Goal: Find specific page/section: Find specific page/section

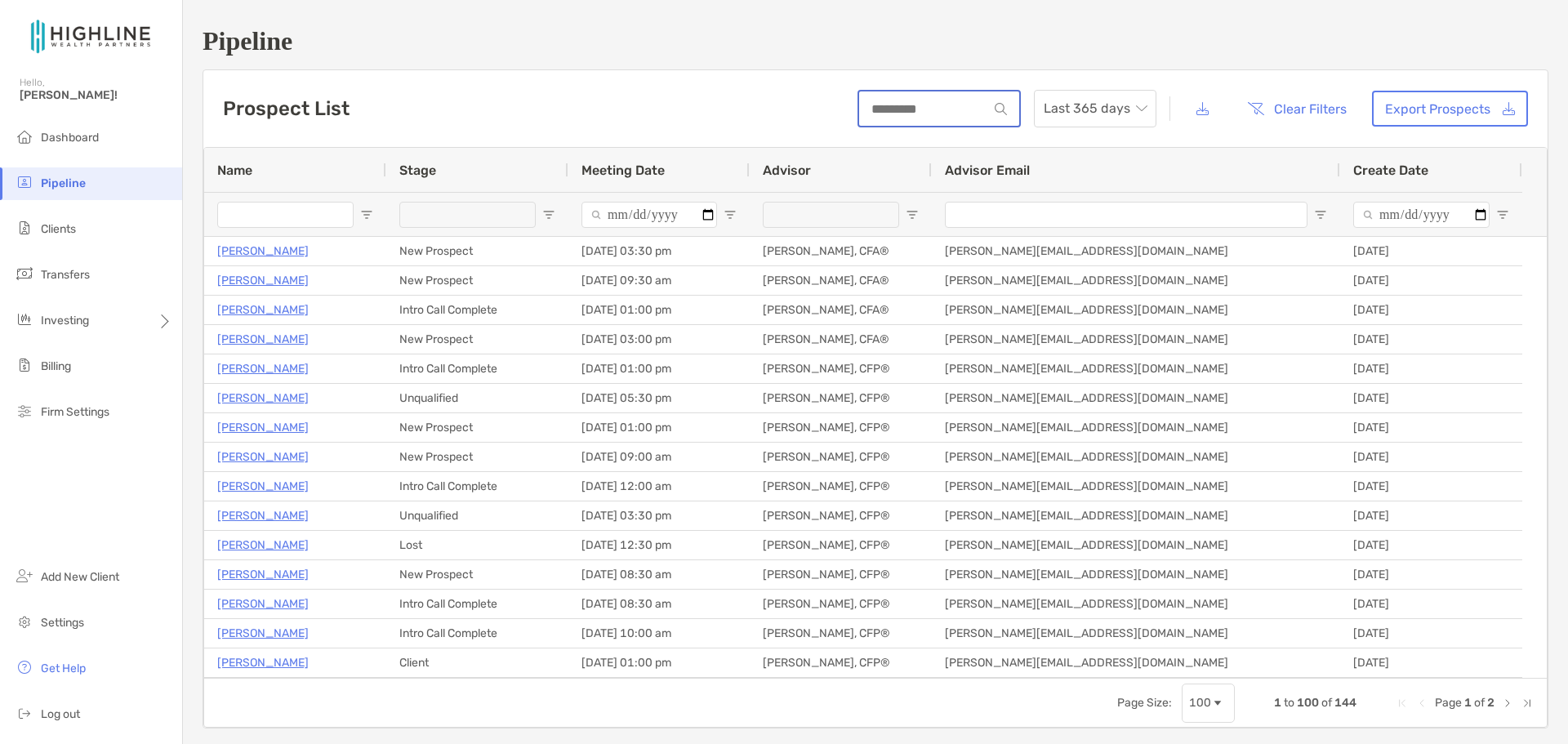
click at [954, 107] on input at bounding box center [924, 109] width 129 height 14
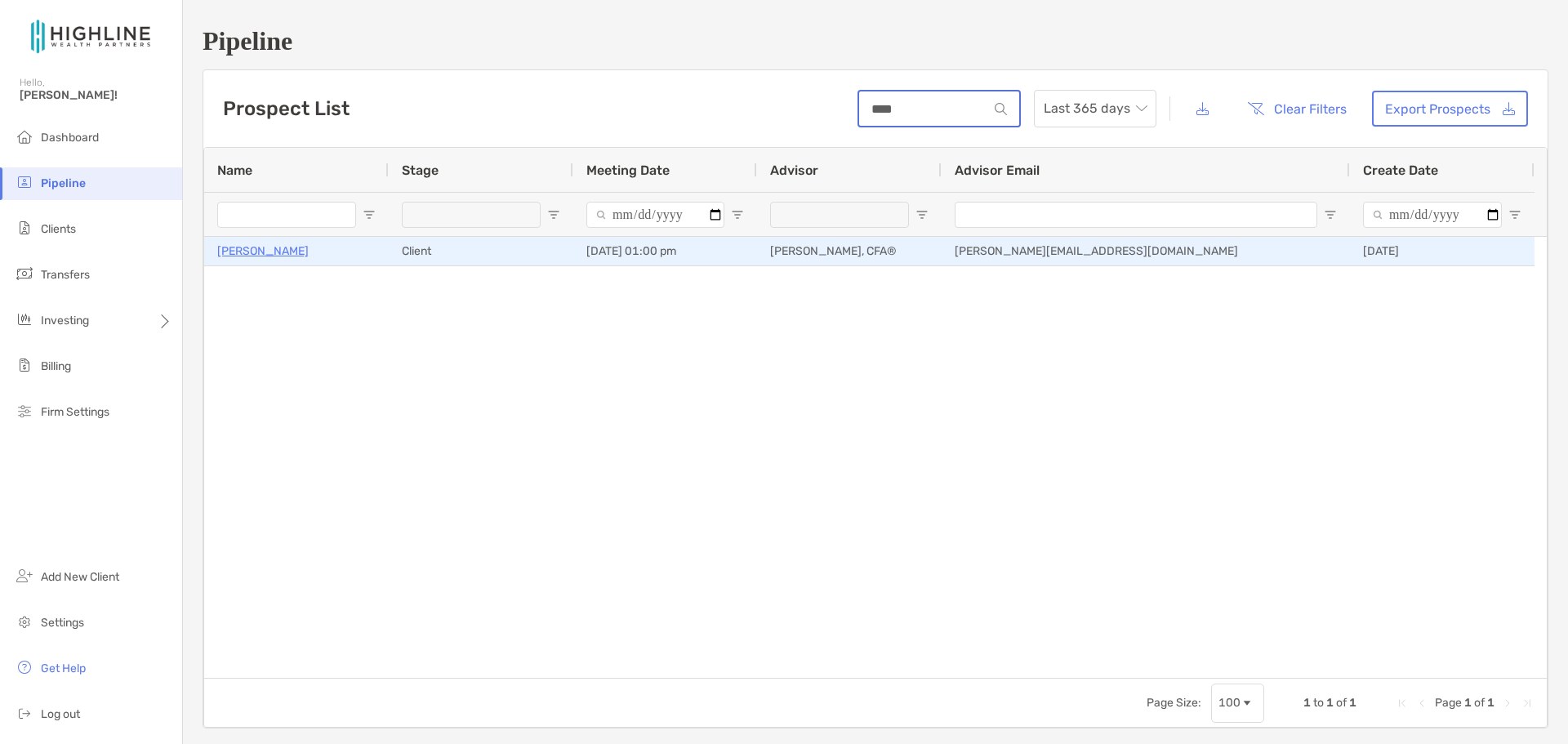
type input "****"
click at [281, 256] on p "[PERSON_NAME]" at bounding box center [263, 251] width 92 height 21
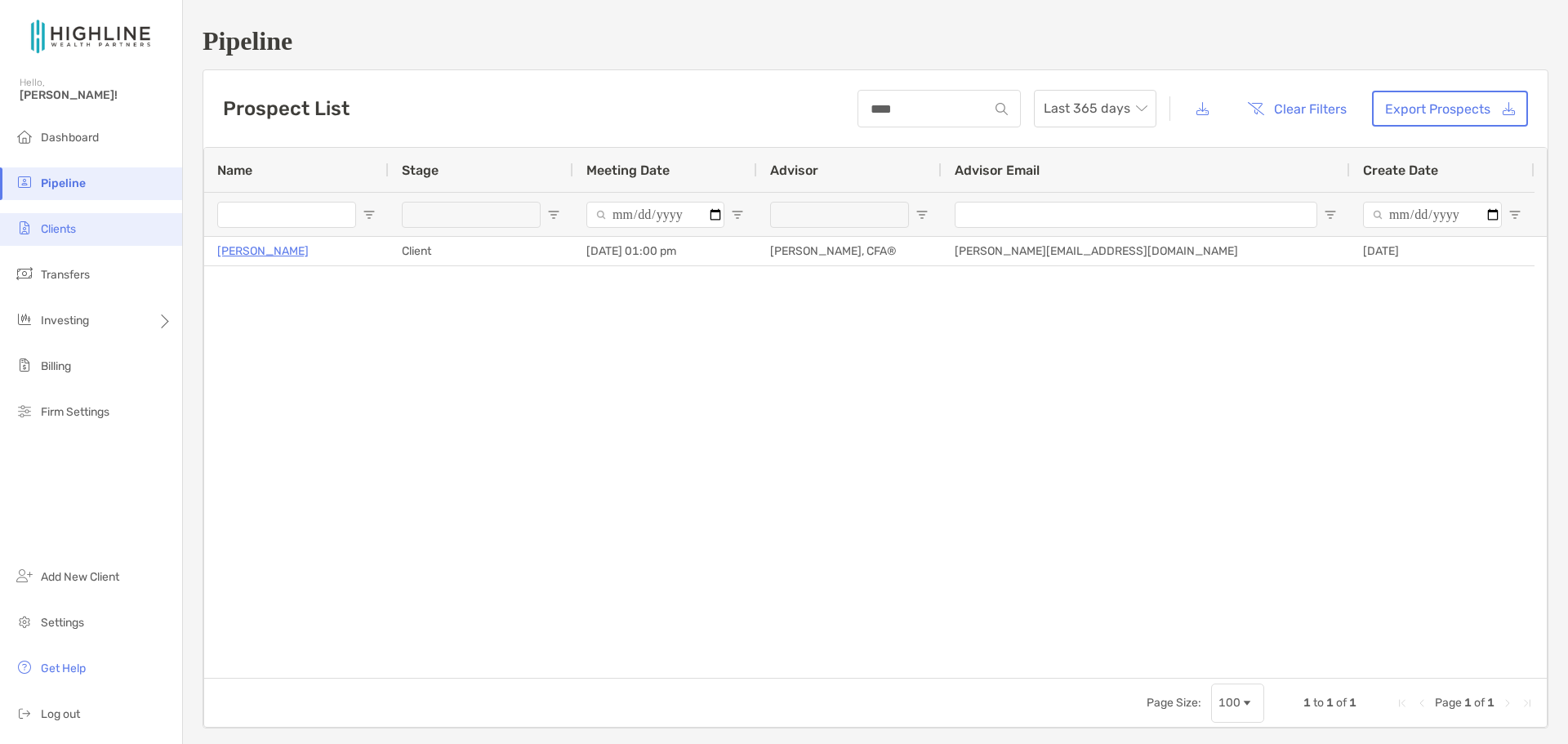
click at [58, 228] on span "Clients" at bounding box center [58, 229] width 35 height 14
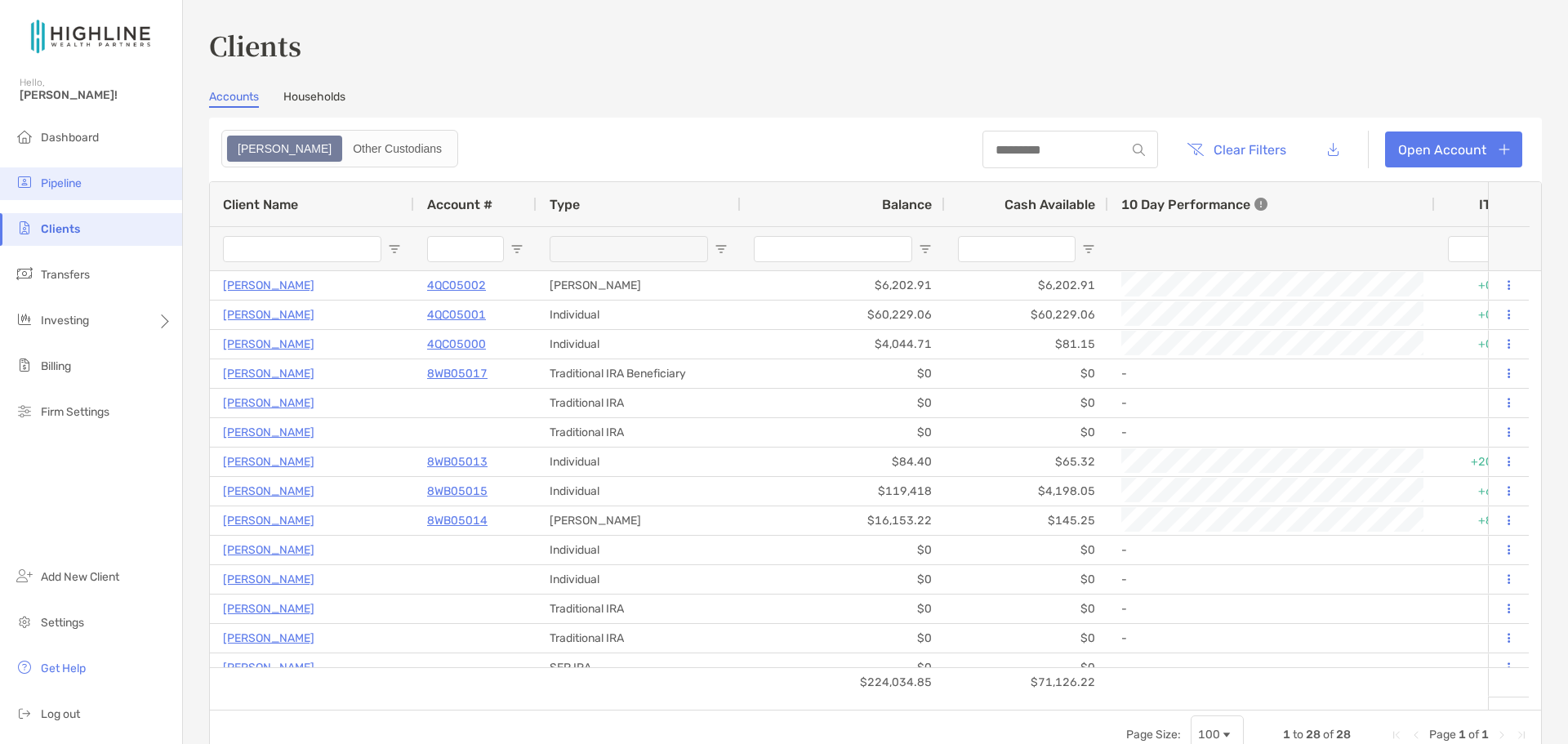
click at [61, 169] on li "Pipeline" at bounding box center [91, 184] width 182 height 33
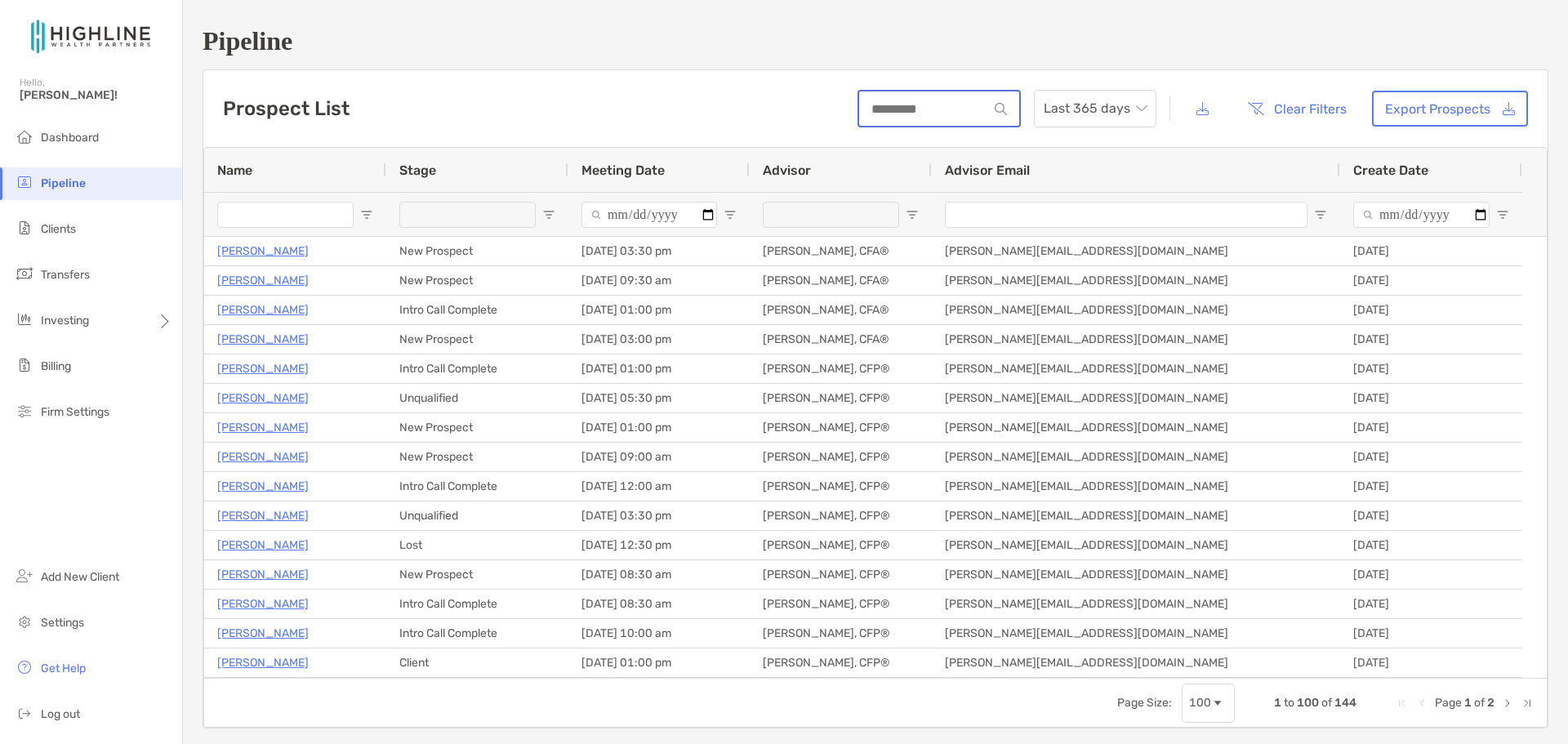
click at [891, 102] on input at bounding box center [924, 109] width 129 height 14
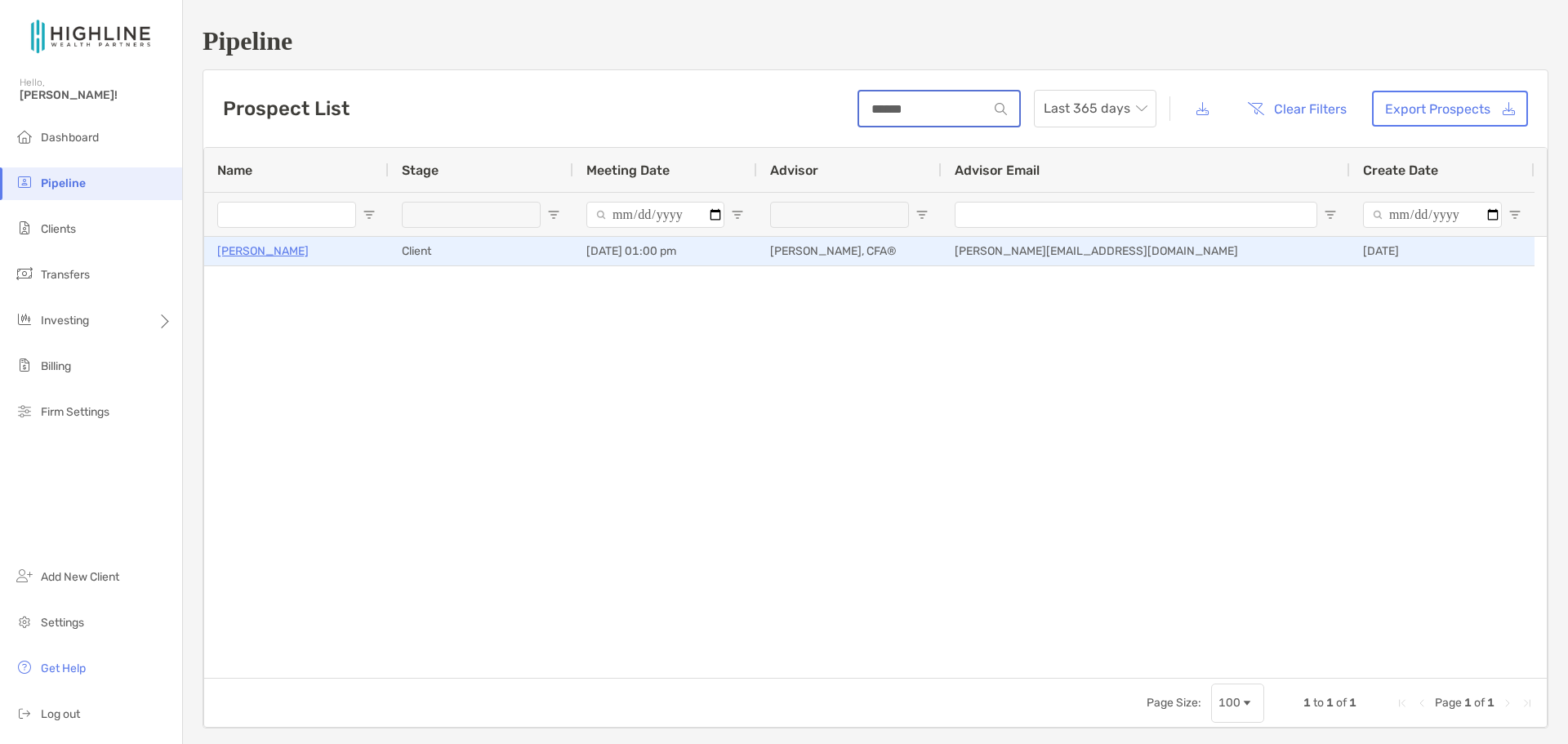
type input "******"
click at [271, 249] on p "[PERSON_NAME]" at bounding box center [263, 251] width 92 height 21
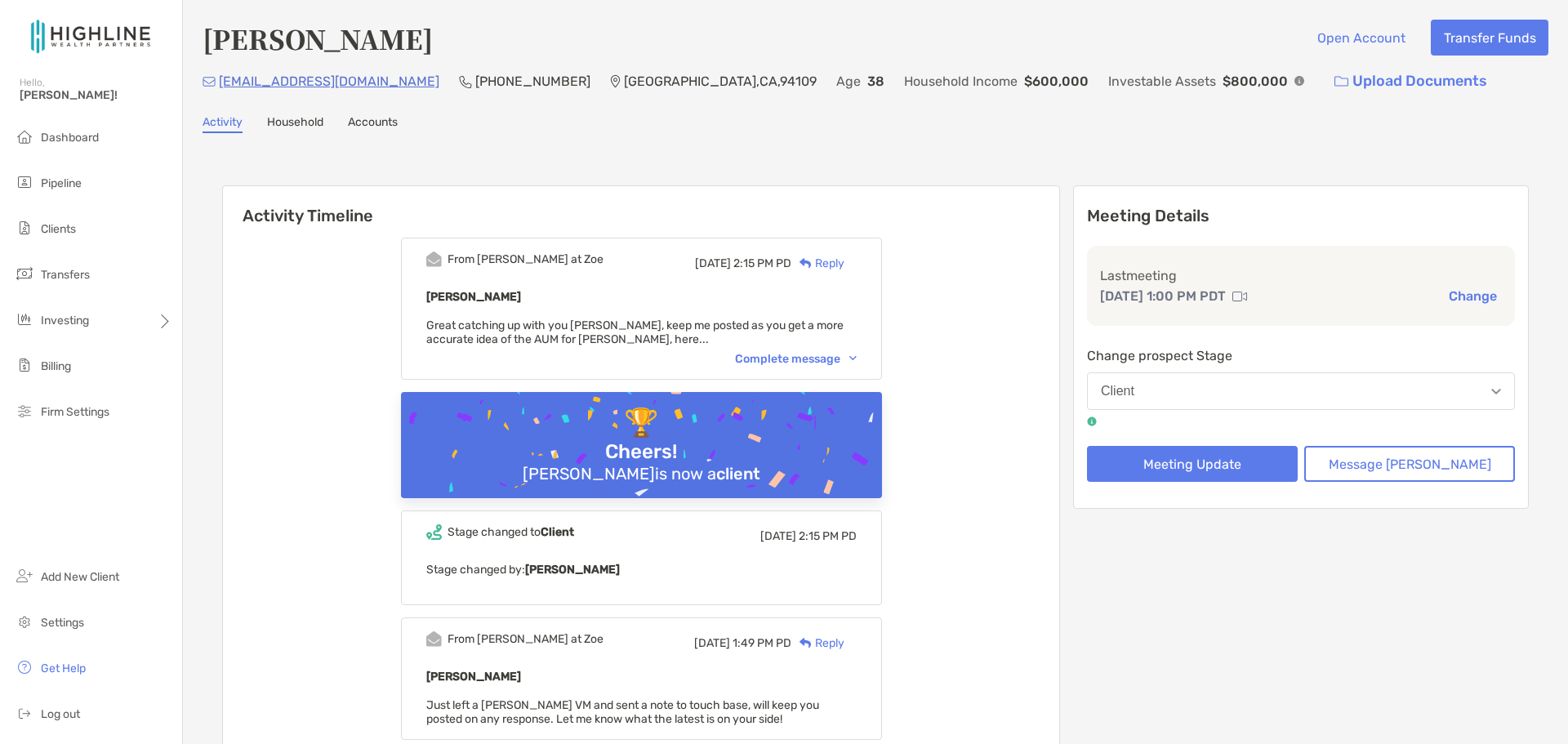
drag, startPoint x: 0, startPoint y: 0, endPoint x: 664, endPoint y: 144, distance: 679.4
drag, startPoint x: 314, startPoint y: 77, endPoint x: 938, endPoint y: 117, distance: 625.3
click at [938, 117] on div "Activity Household Accounts" at bounding box center [875, 124] width 1346 height 18
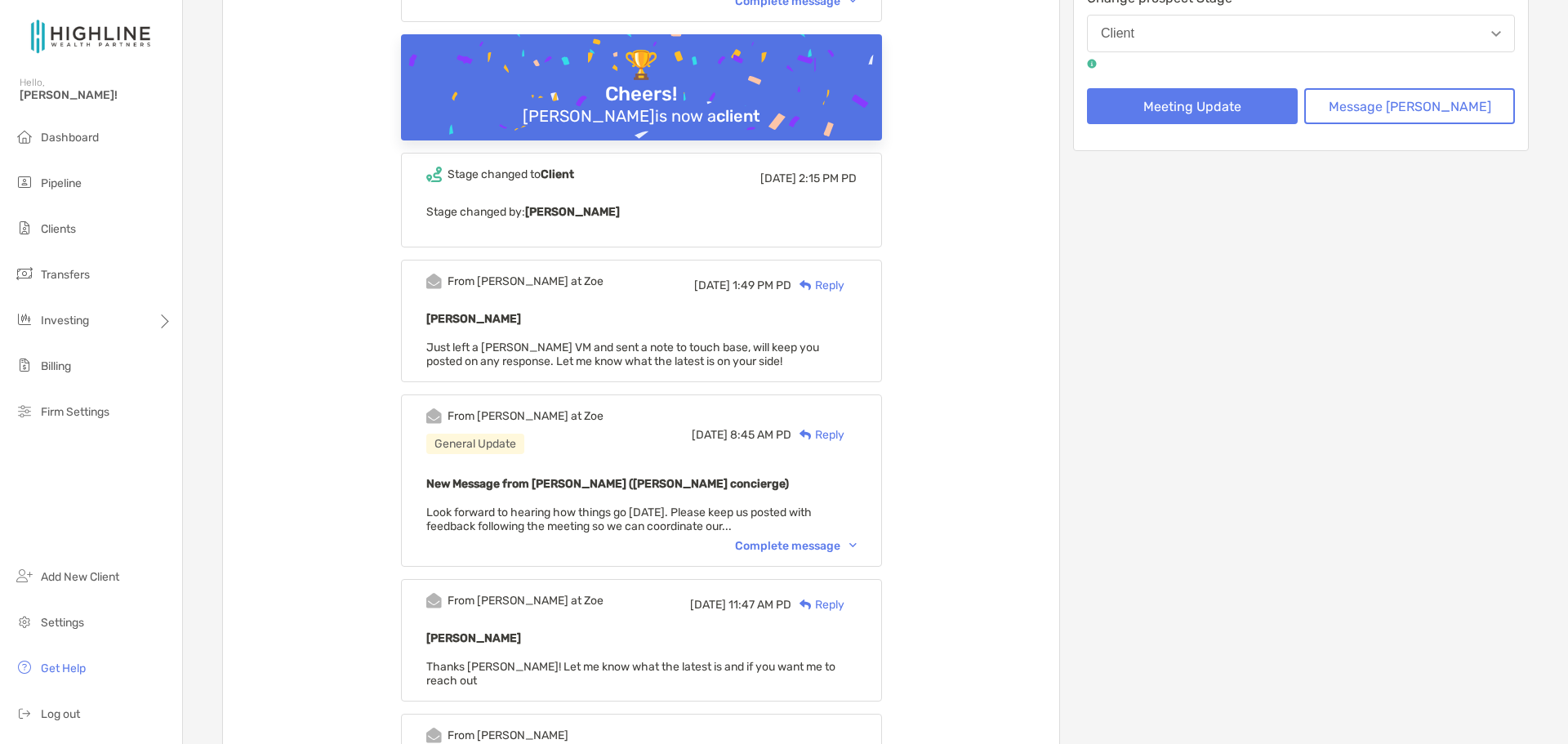
scroll to position [409, 0]
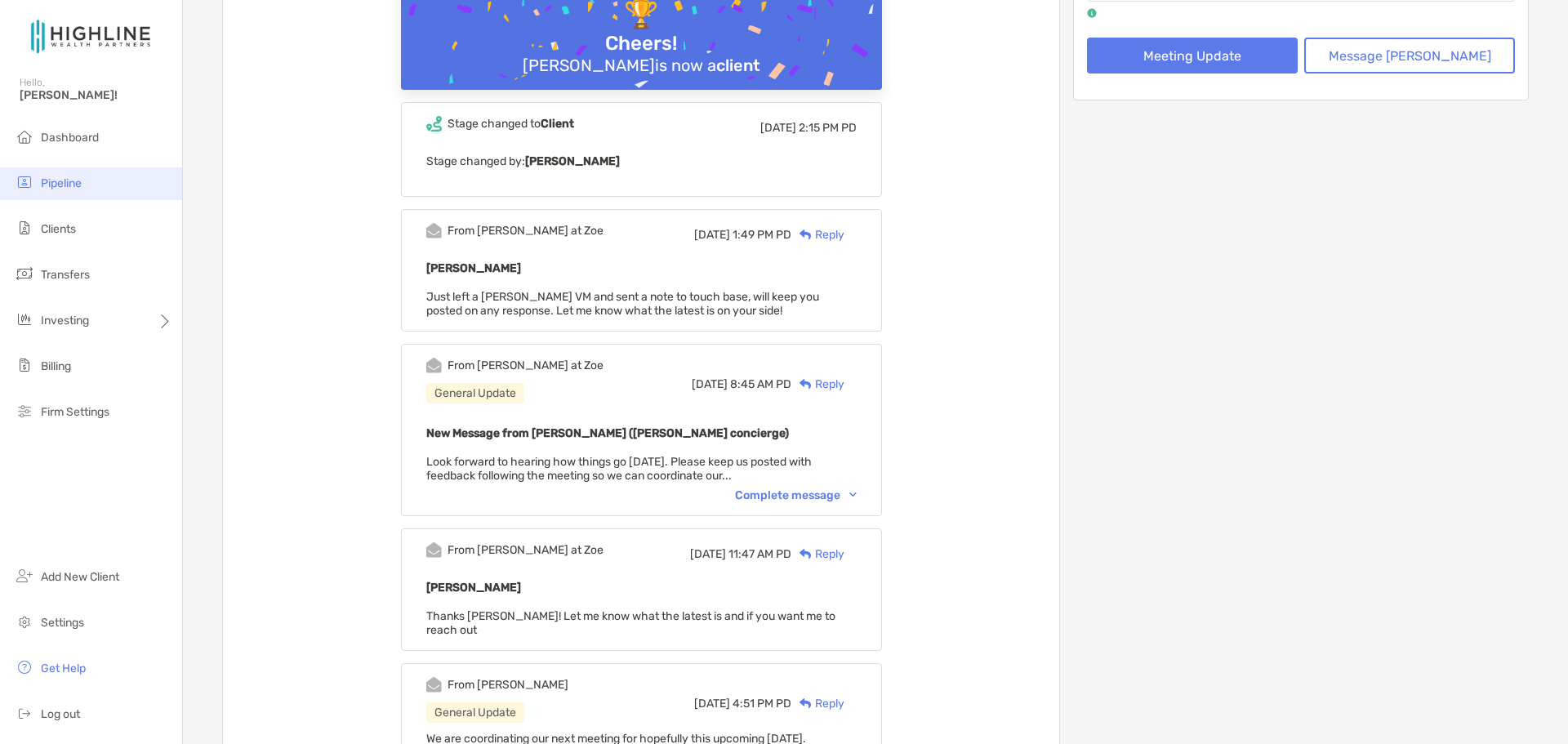
click at [95, 183] on li "Pipeline" at bounding box center [91, 184] width 182 height 33
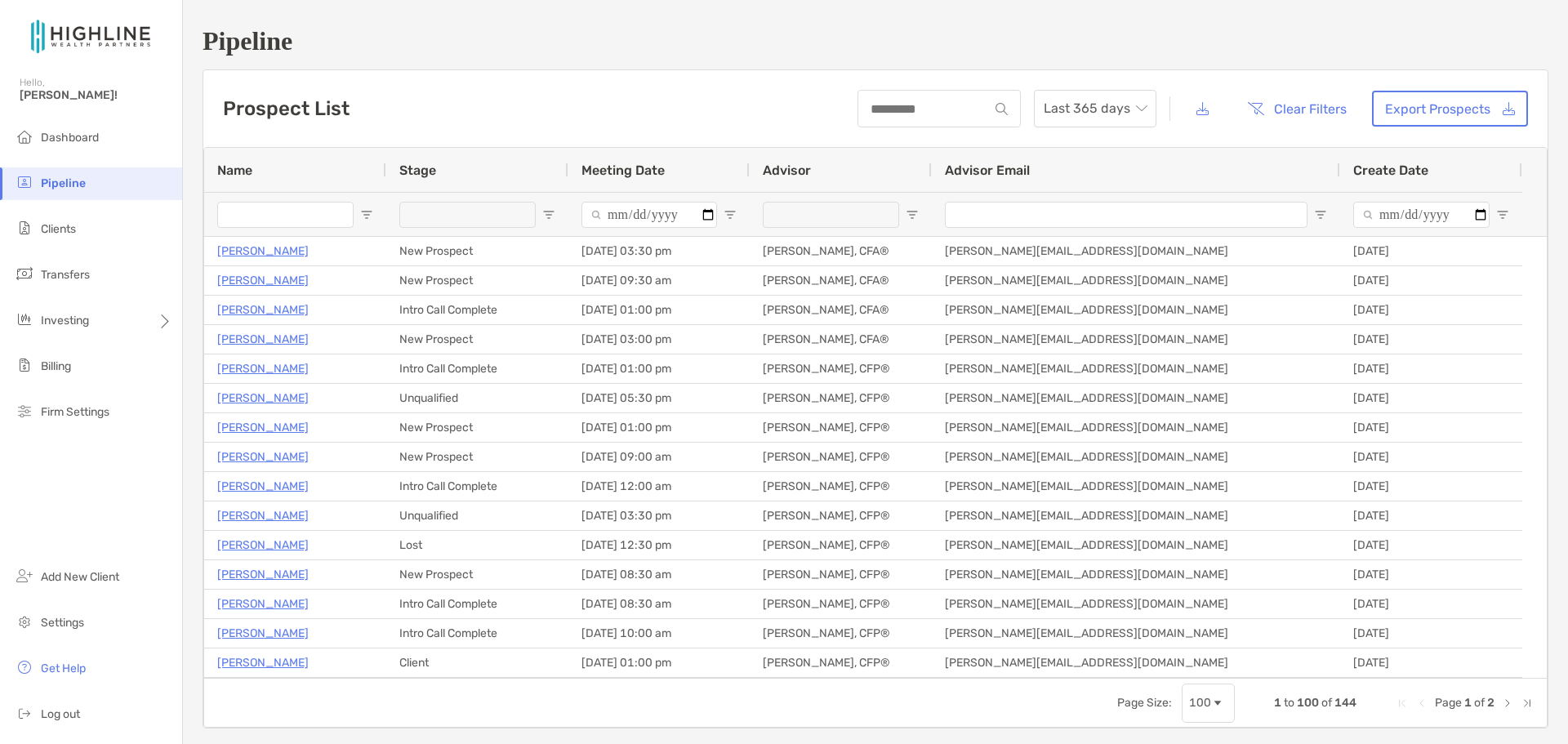
click at [949, 118] on div at bounding box center [939, 108] width 163 height 37
click at [898, 104] on input at bounding box center [924, 109] width 129 height 14
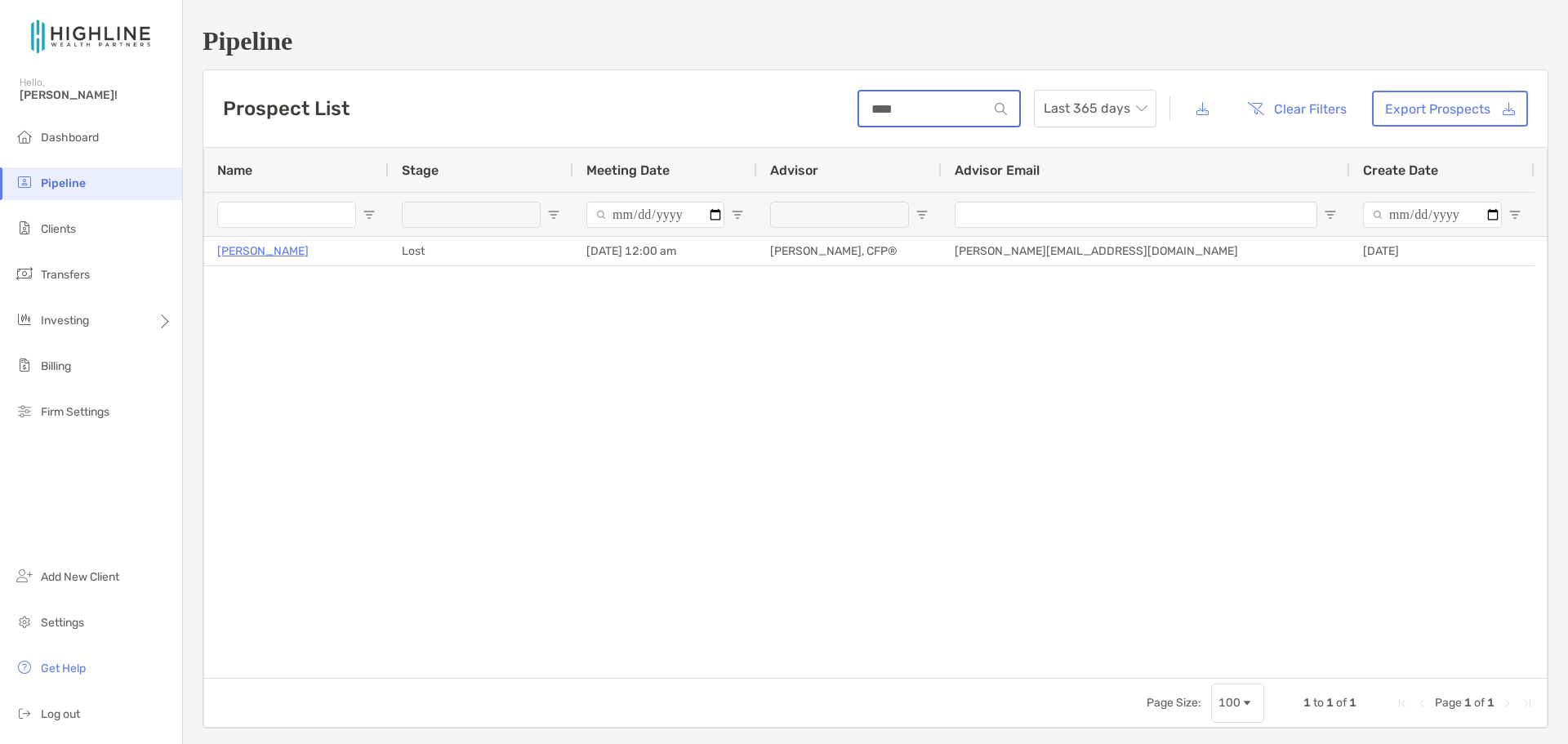
drag, startPoint x: 930, startPoint y: 109, endPoint x: 708, endPoint y: 109, distance: 222.0
click at [708, 109] on div "Prospect List **** Last 365 days Clear Filters Export Prospects" at bounding box center [875, 108] width 1344 height 77
type input "******"
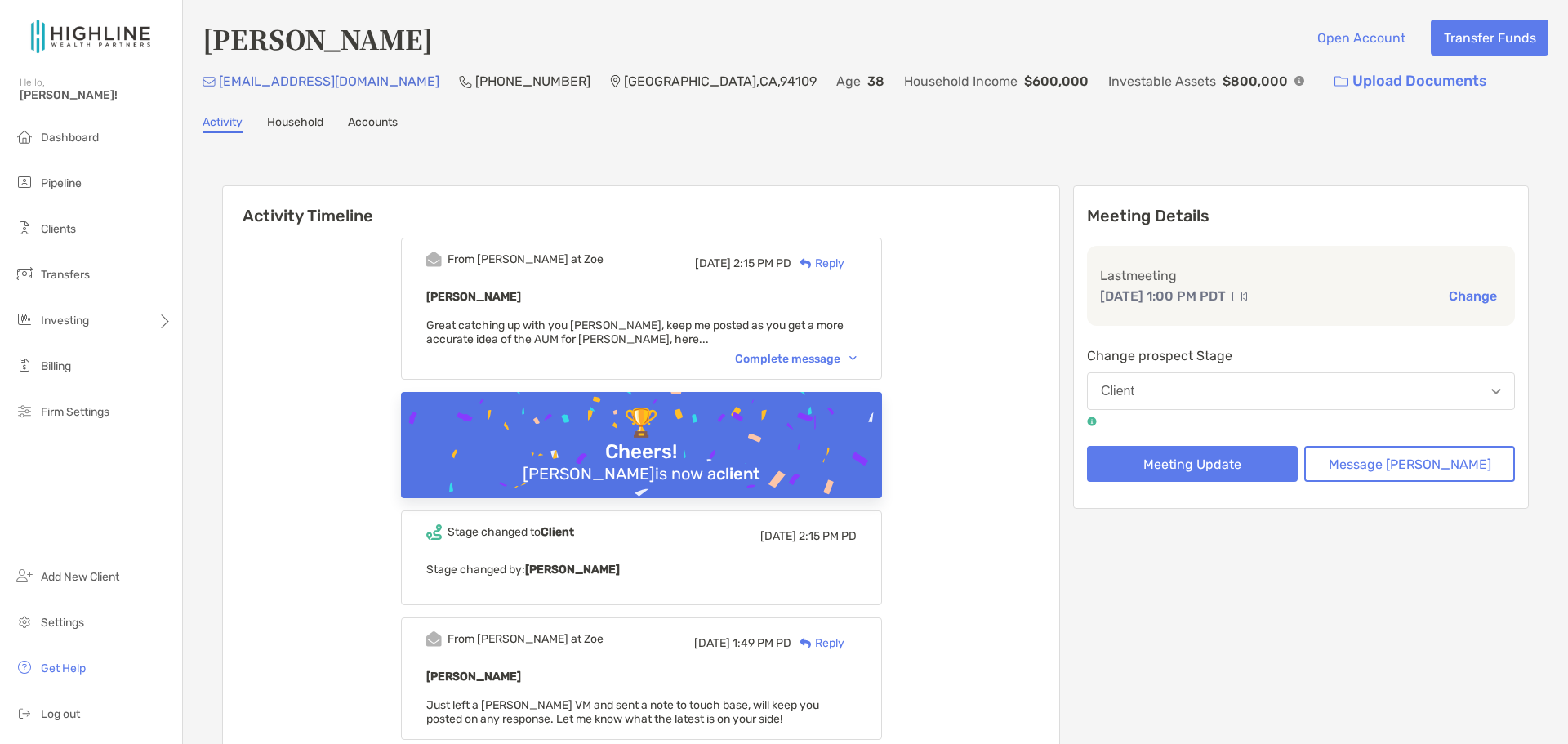
click at [280, 125] on link "Household" at bounding box center [295, 124] width 56 height 18
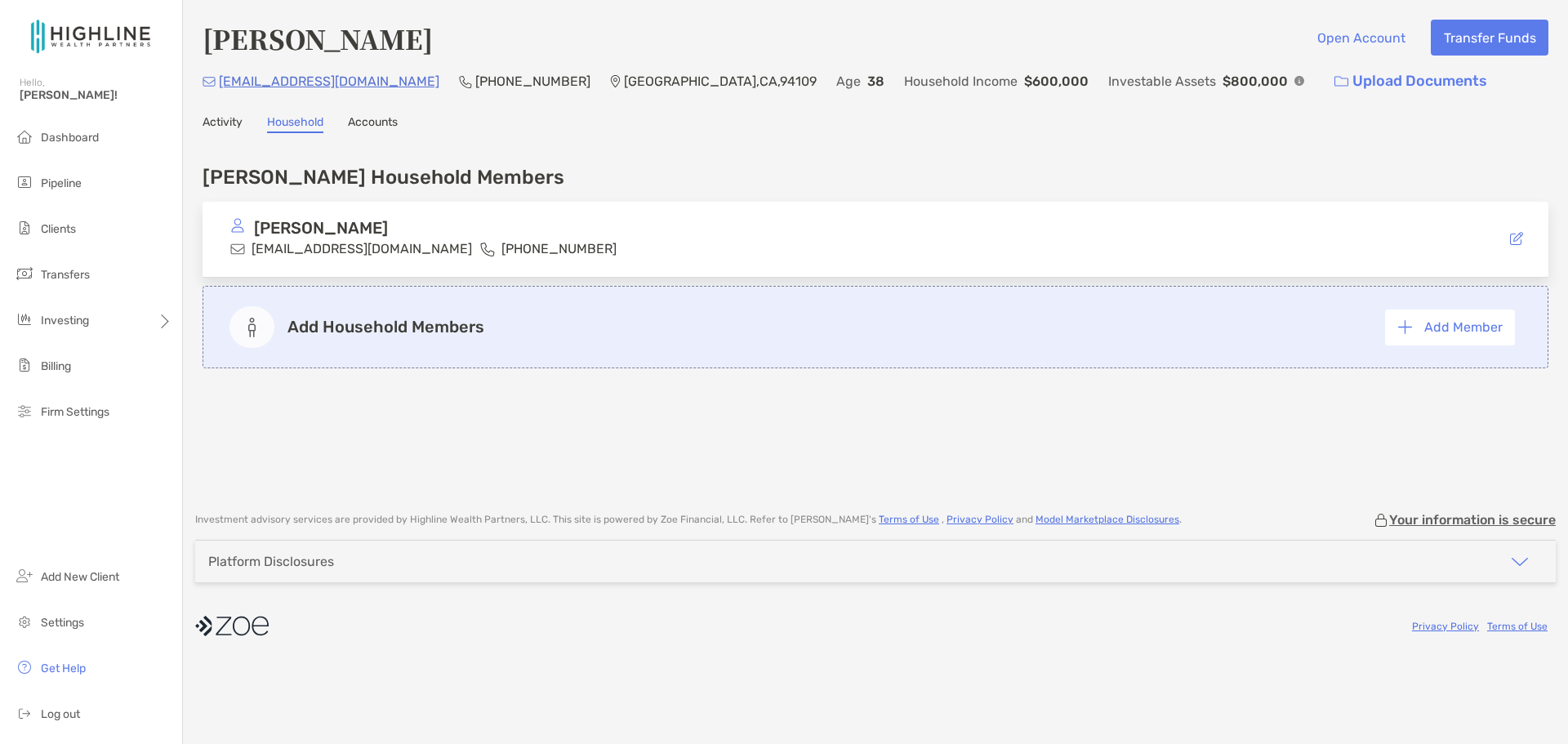
click at [231, 124] on link "Activity" at bounding box center [222, 124] width 40 height 18
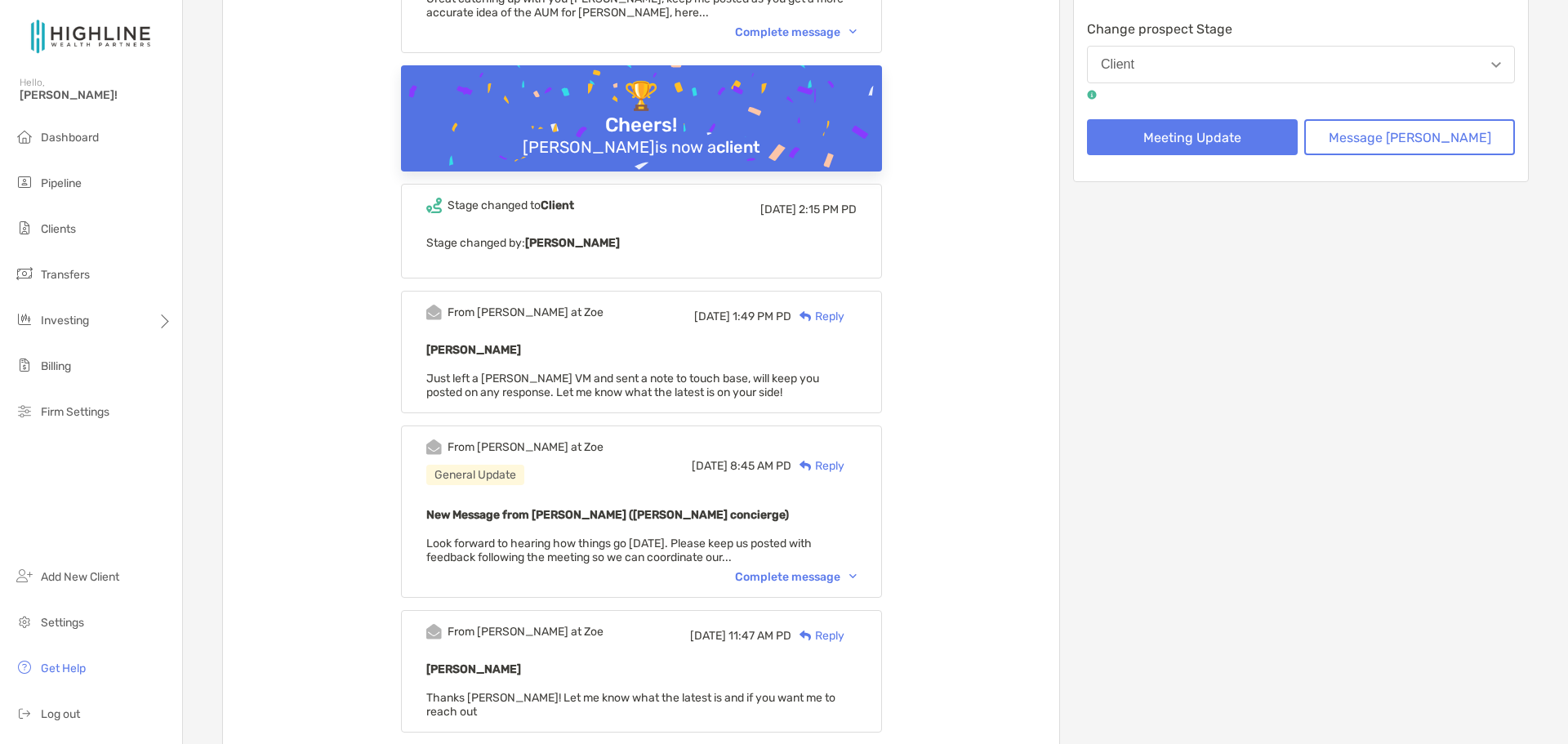
scroll to position [409, 0]
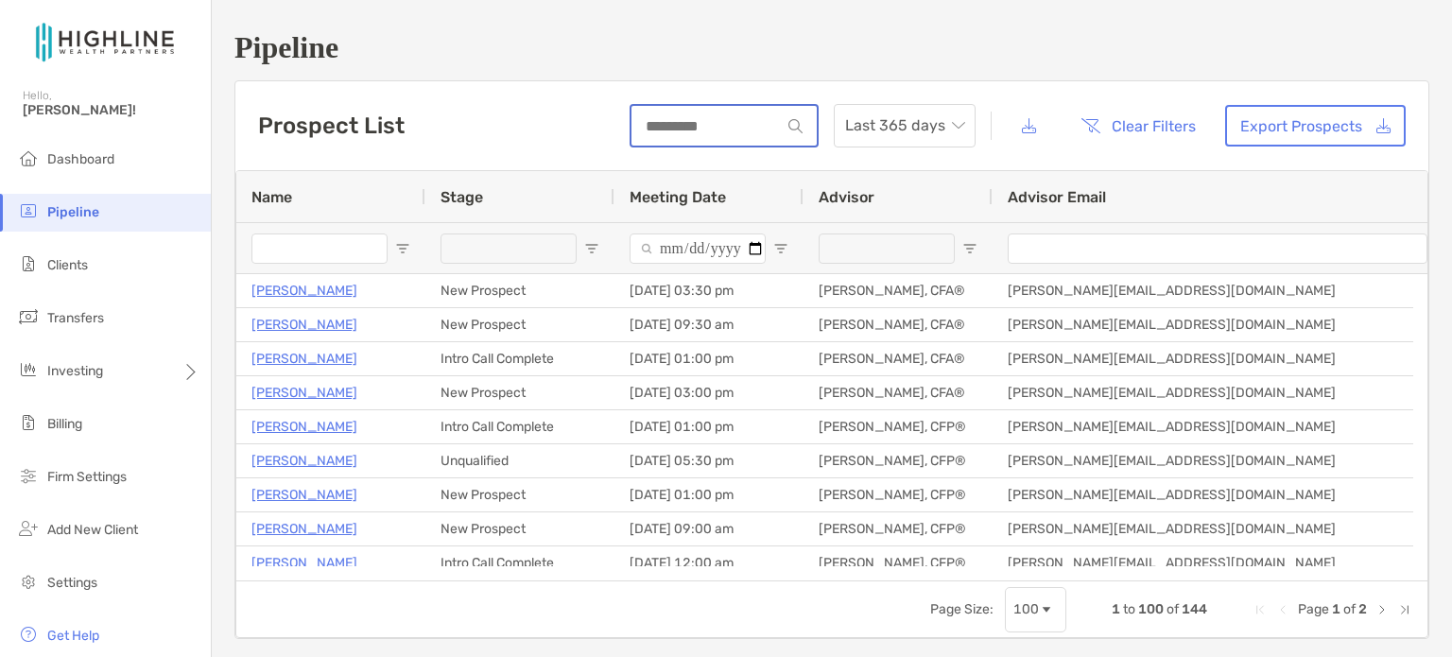
drag, startPoint x: 726, startPoint y: 120, endPoint x: 738, endPoint y: 118, distance: 12.4
click at [726, 120] on input at bounding box center [706, 126] width 149 height 16
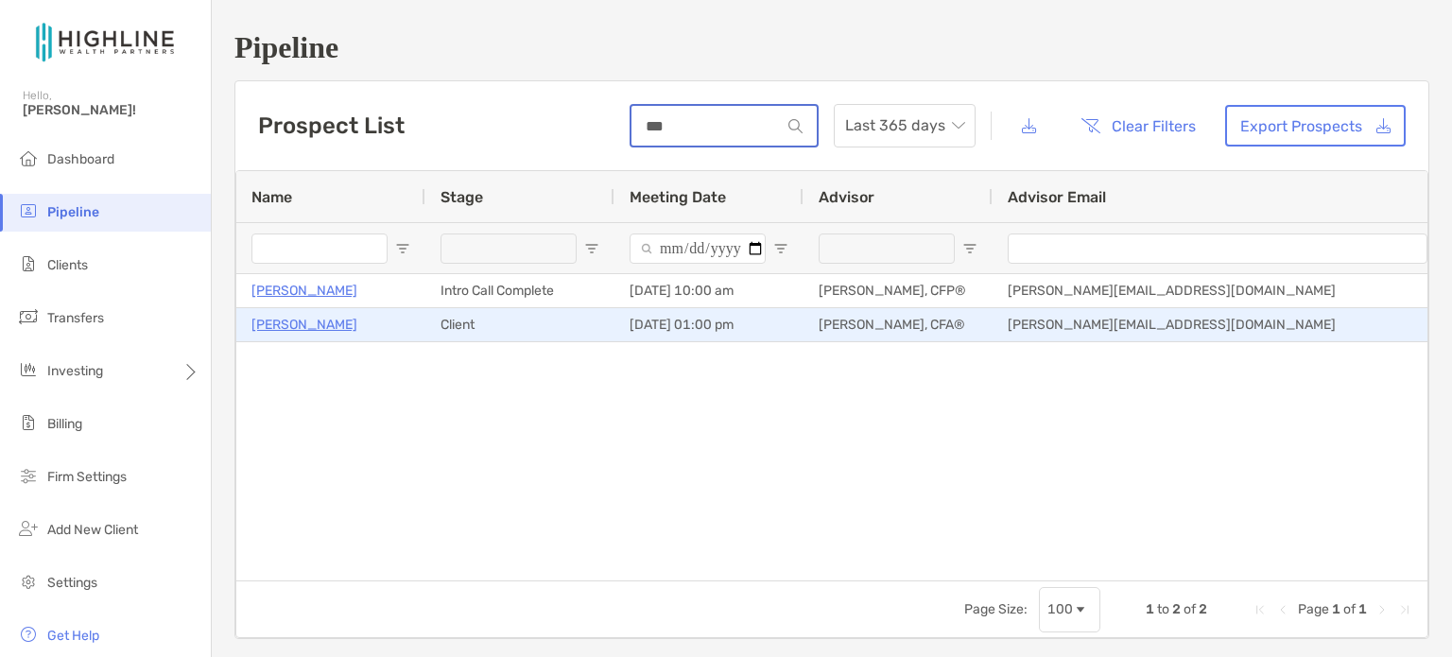
type input "***"
click at [329, 320] on p "[PERSON_NAME]" at bounding box center [304, 325] width 106 height 24
click at [256, 329] on p "[PERSON_NAME]" at bounding box center [304, 325] width 106 height 24
